Goal: Task Accomplishment & Management: Manage account settings

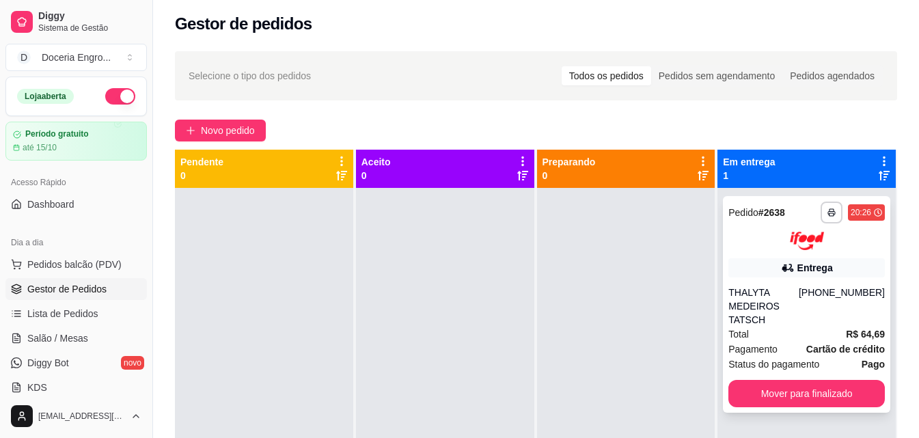
scroll to position [3, 0]
click at [878, 160] on icon at bounding box center [884, 161] width 12 height 12
click at [802, 380] on button "Mover para finalizado" at bounding box center [806, 393] width 156 height 27
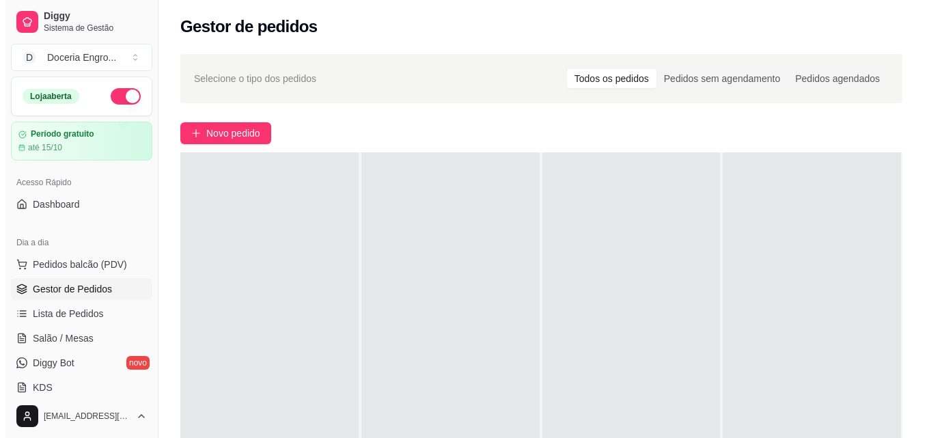
scroll to position [0, 0]
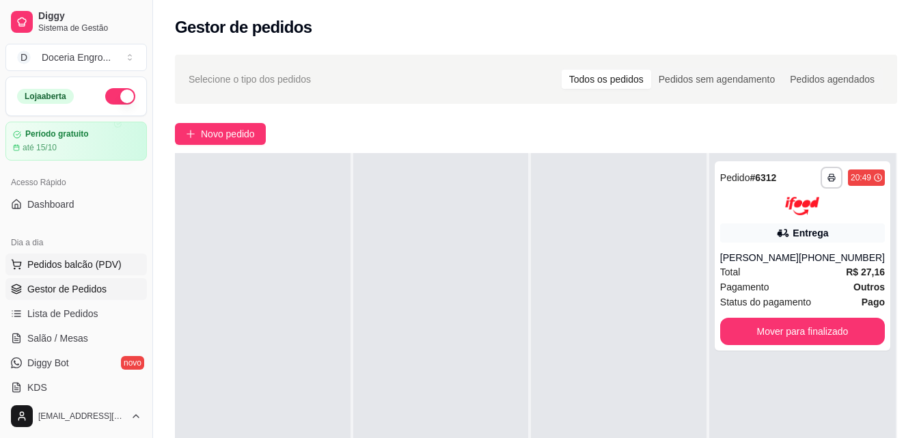
click at [83, 267] on span "Pedidos balcão (PDV)" at bounding box center [74, 265] width 94 height 14
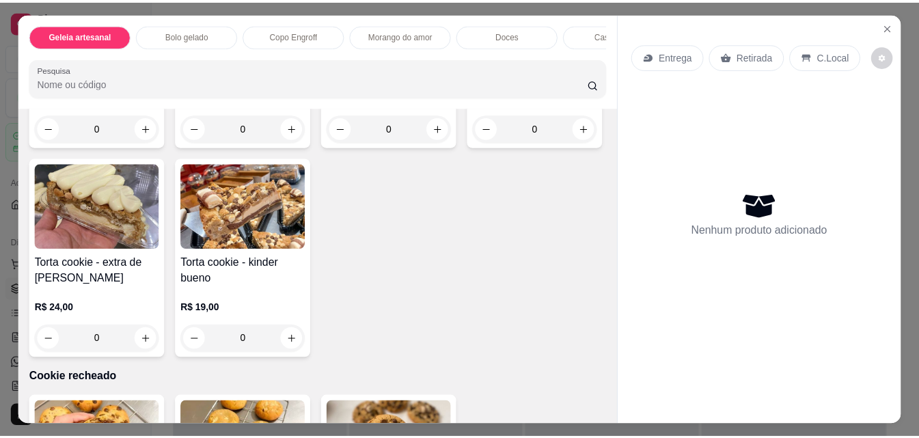
scroll to position [1857, 0]
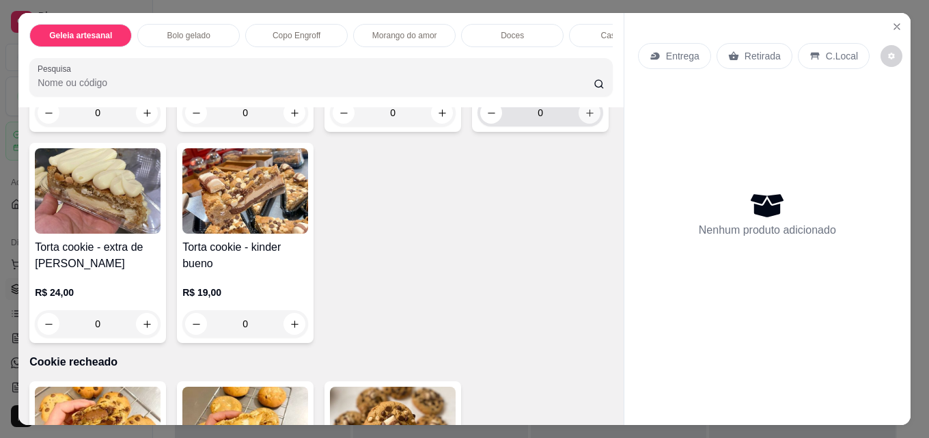
click at [585, 118] on icon "increase-product-quantity" at bounding box center [590, 113] width 10 height 10
type input "1"
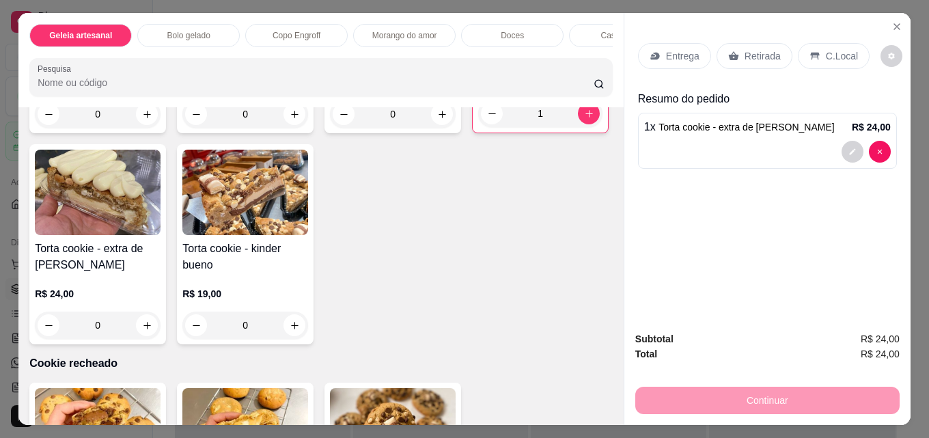
click at [765, 59] on div "Retirada" at bounding box center [755, 56] width 76 height 26
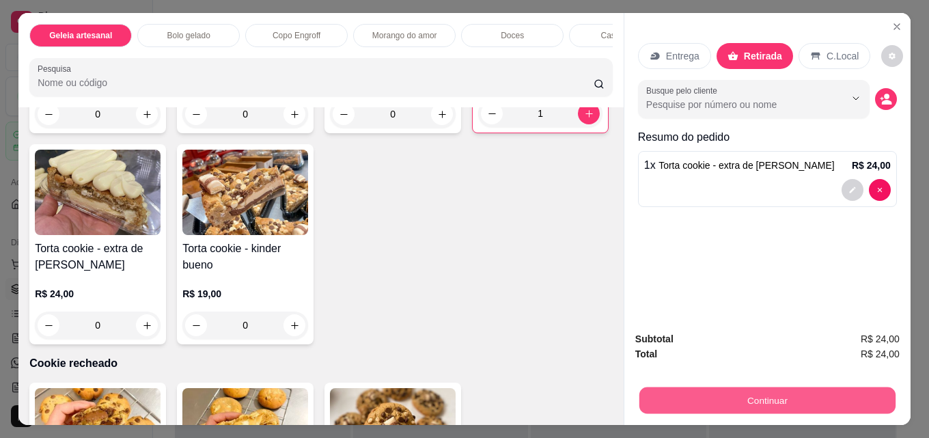
click at [812, 389] on button "Continuar" at bounding box center [768, 400] width 256 height 27
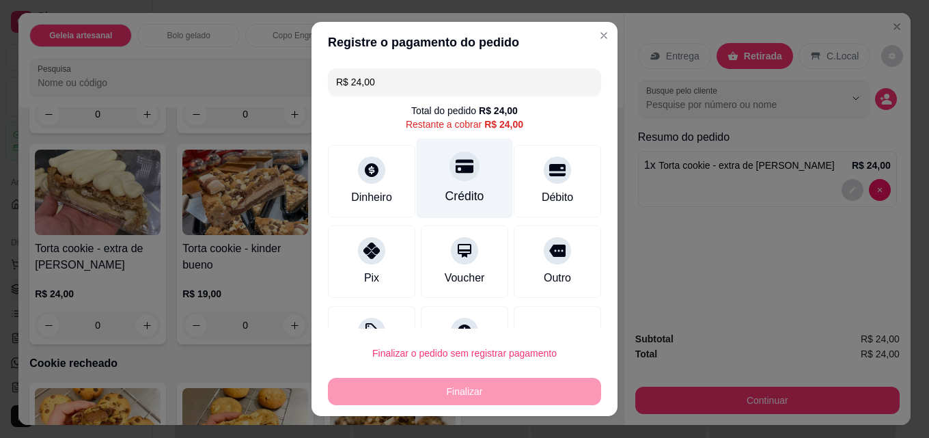
click at [450, 167] on div at bounding box center [465, 166] width 30 height 30
type input "R$ 0,00"
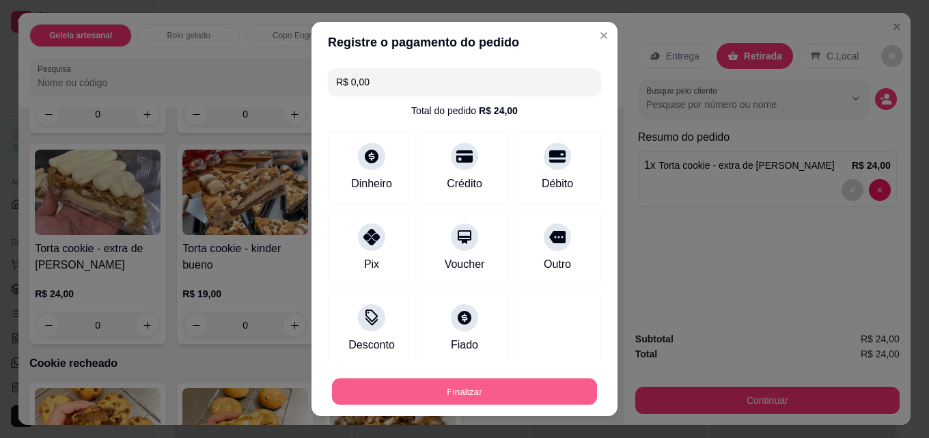
click at [430, 394] on button "Finalizar" at bounding box center [464, 392] width 265 height 27
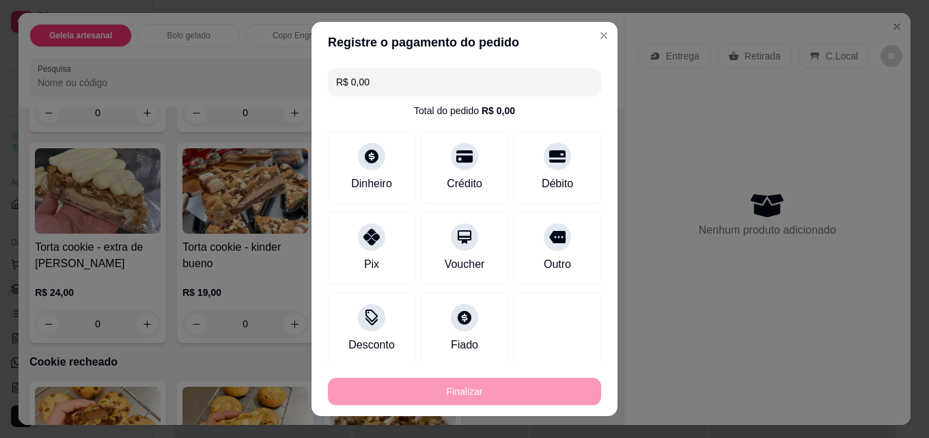
type input "0"
type input "-R$ 24,00"
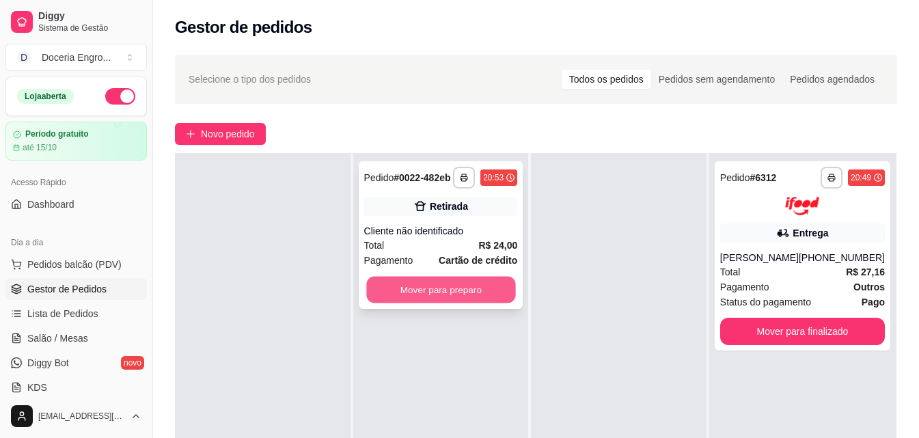
click at [441, 282] on button "Mover para preparo" at bounding box center [440, 290] width 149 height 27
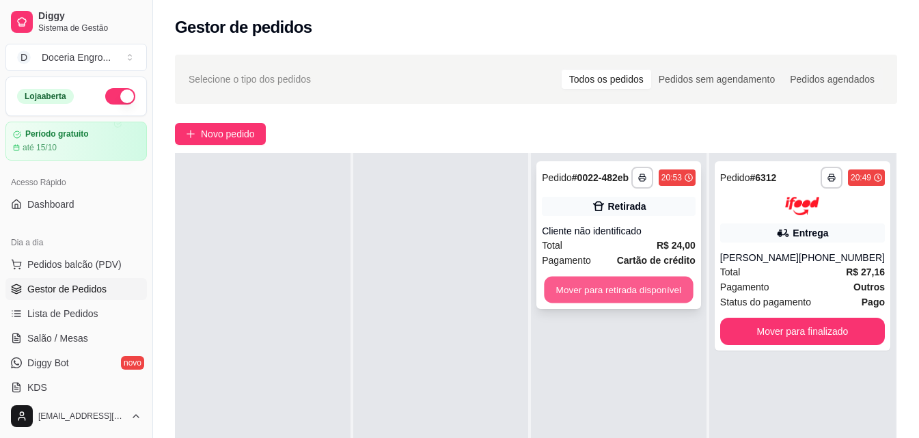
click at [677, 289] on button "Mover para retirada disponível" at bounding box center [619, 290] width 149 height 27
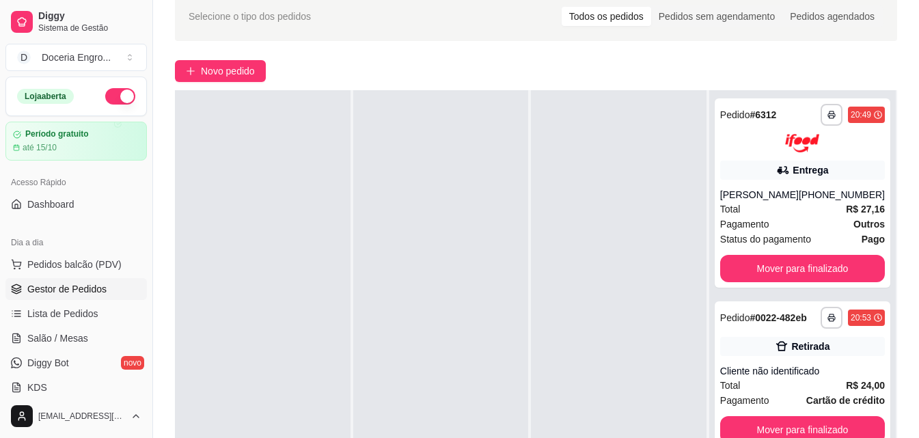
scroll to position [90, 0]
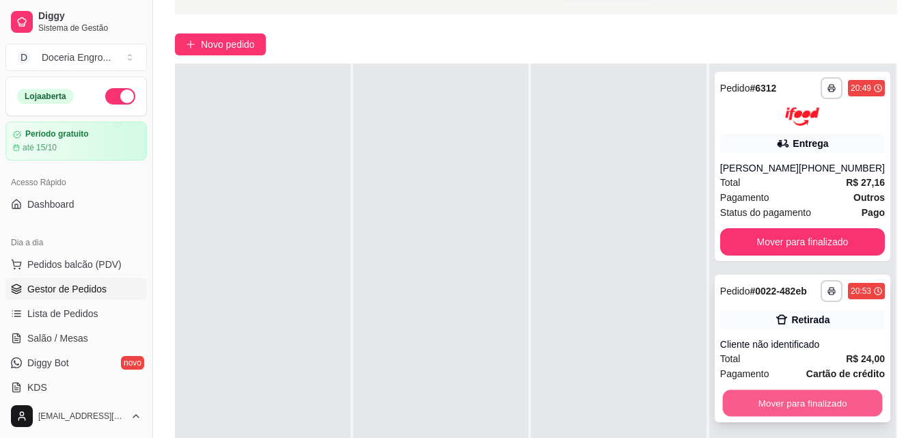
click at [784, 408] on button "Mover para finalizado" at bounding box center [802, 402] width 160 height 27
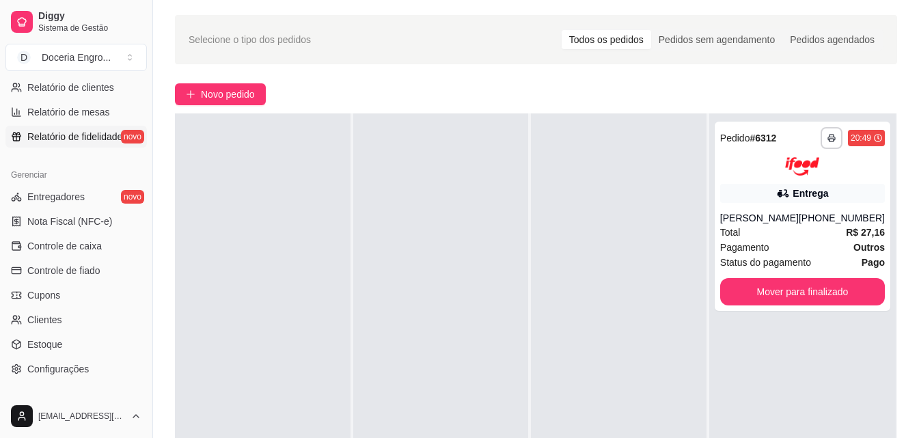
scroll to position [478, 0]
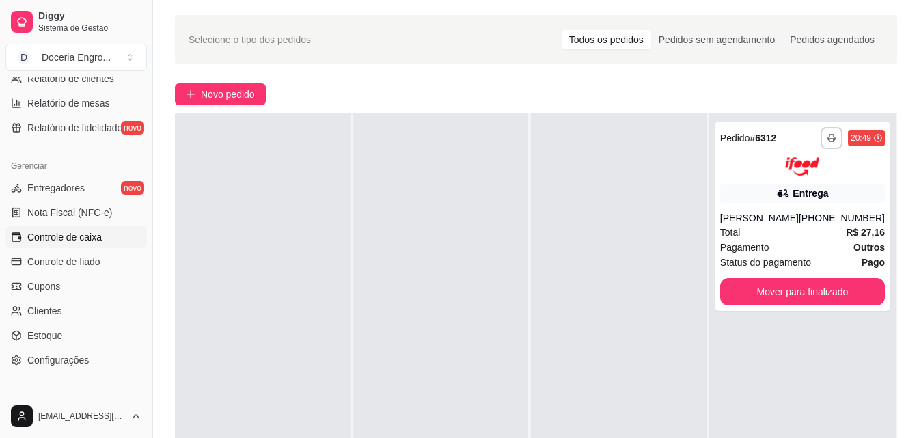
click at [77, 234] on span "Controle de caixa" at bounding box center [64, 237] width 74 height 14
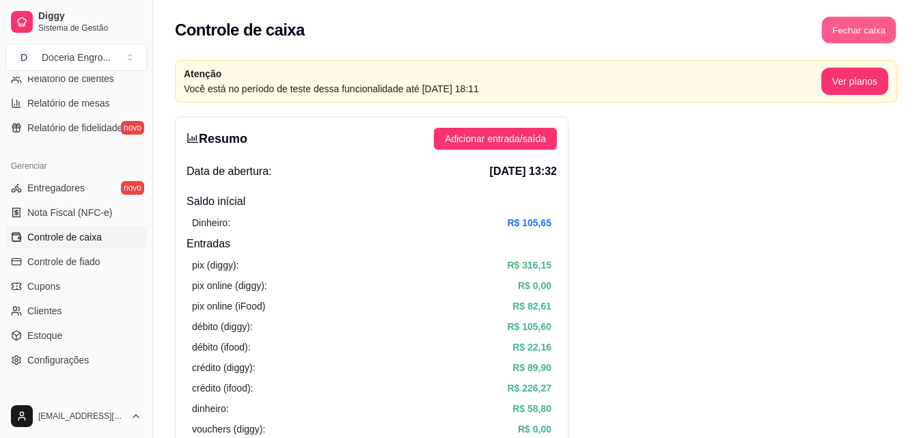
click at [866, 28] on button "Fechar caixa" at bounding box center [859, 30] width 74 height 27
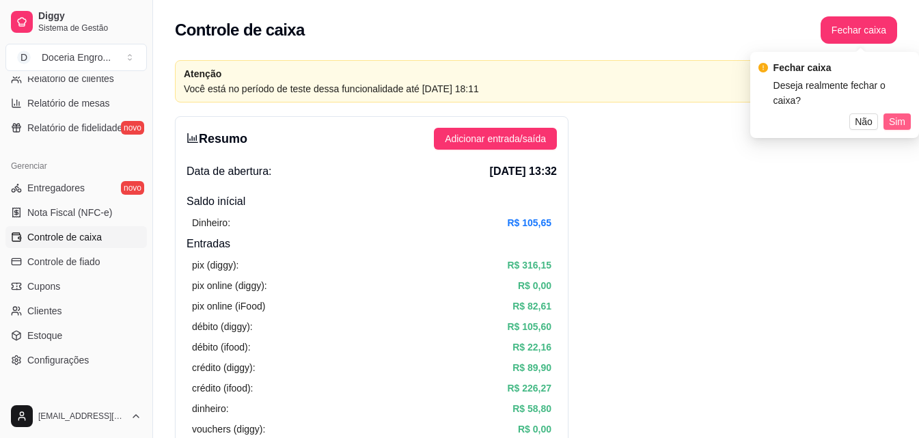
click at [892, 114] on span "Sim" at bounding box center [897, 121] width 16 height 15
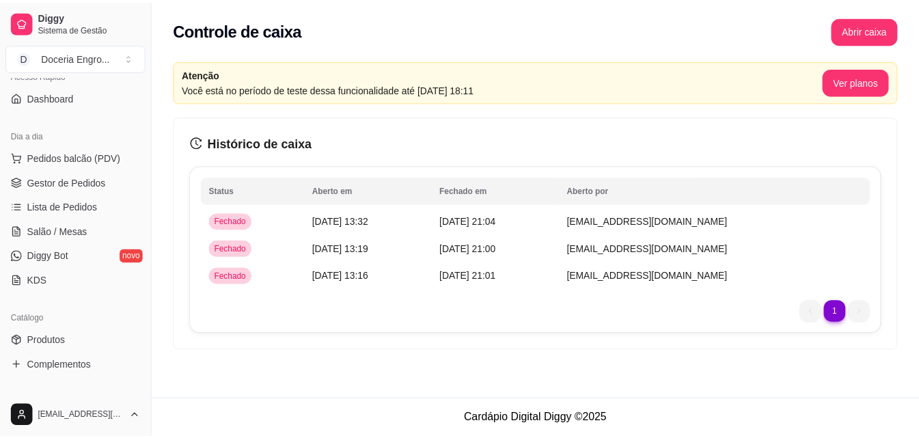
scroll to position [68, 0]
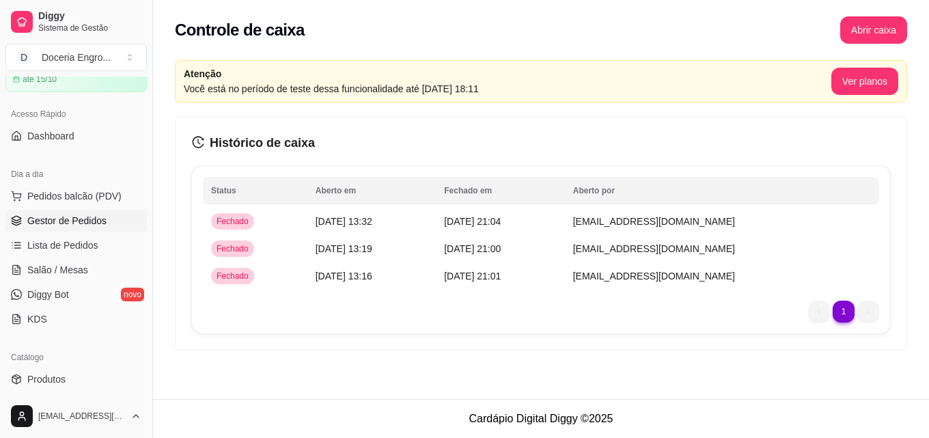
click at [66, 217] on span "Gestor de Pedidos" at bounding box center [66, 221] width 79 height 14
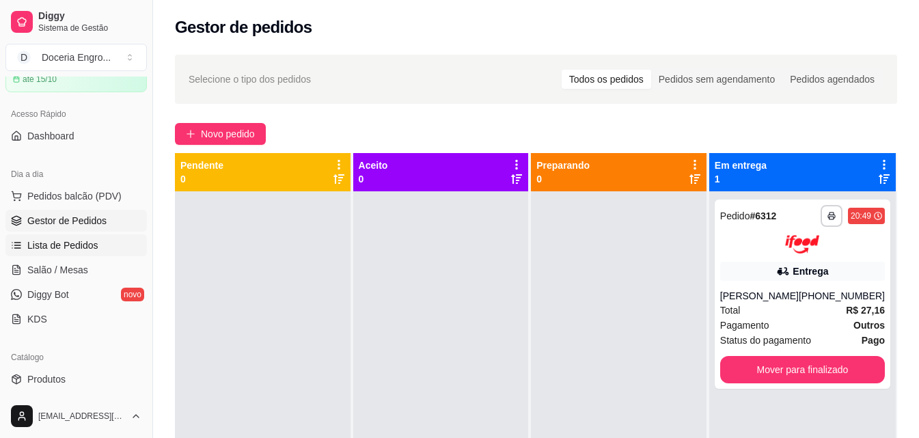
click at [97, 245] on link "Lista de Pedidos" at bounding box center [75, 245] width 141 height 22
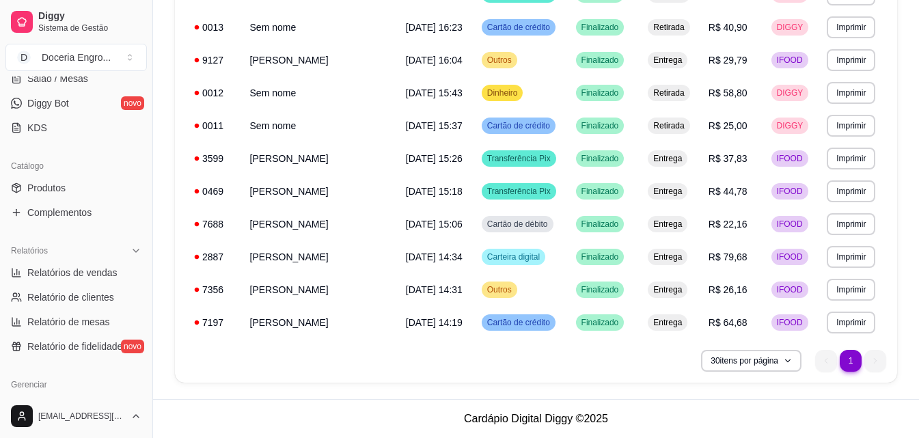
scroll to position [273, 0]
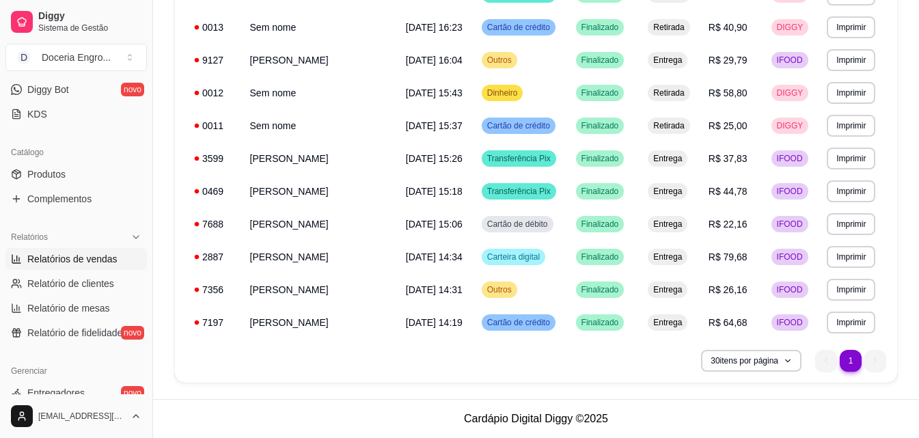
click at [68, 260] on span "Relatórios de vendas" at bounding box center [72, 259] width 90 height 14
select select "ALL"
select select "0"
